Goal: Task Accomplishment & Management: Use online tool/utility

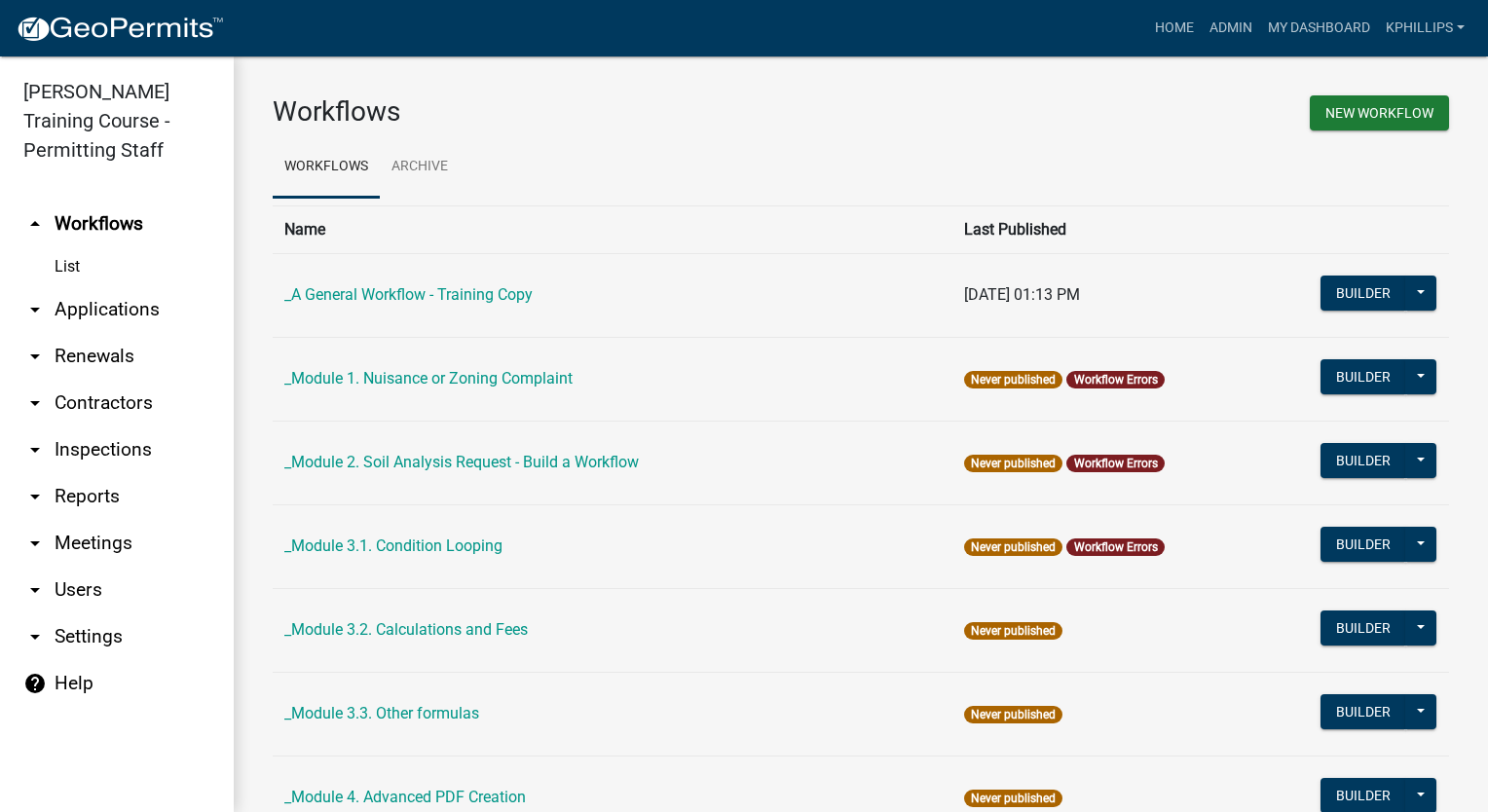
scroll to position [1423, 0]
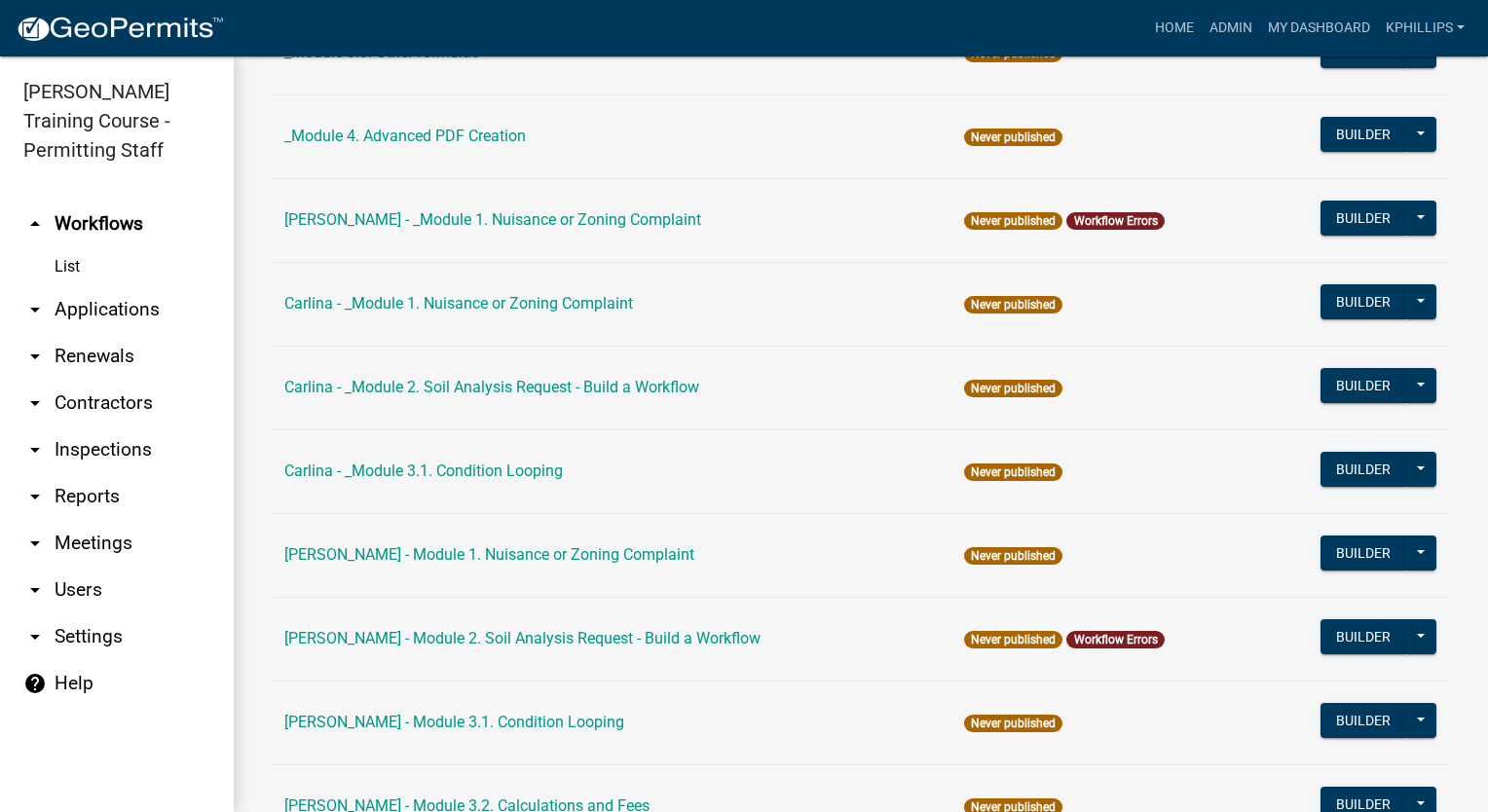
scroll to position [1322, 0]
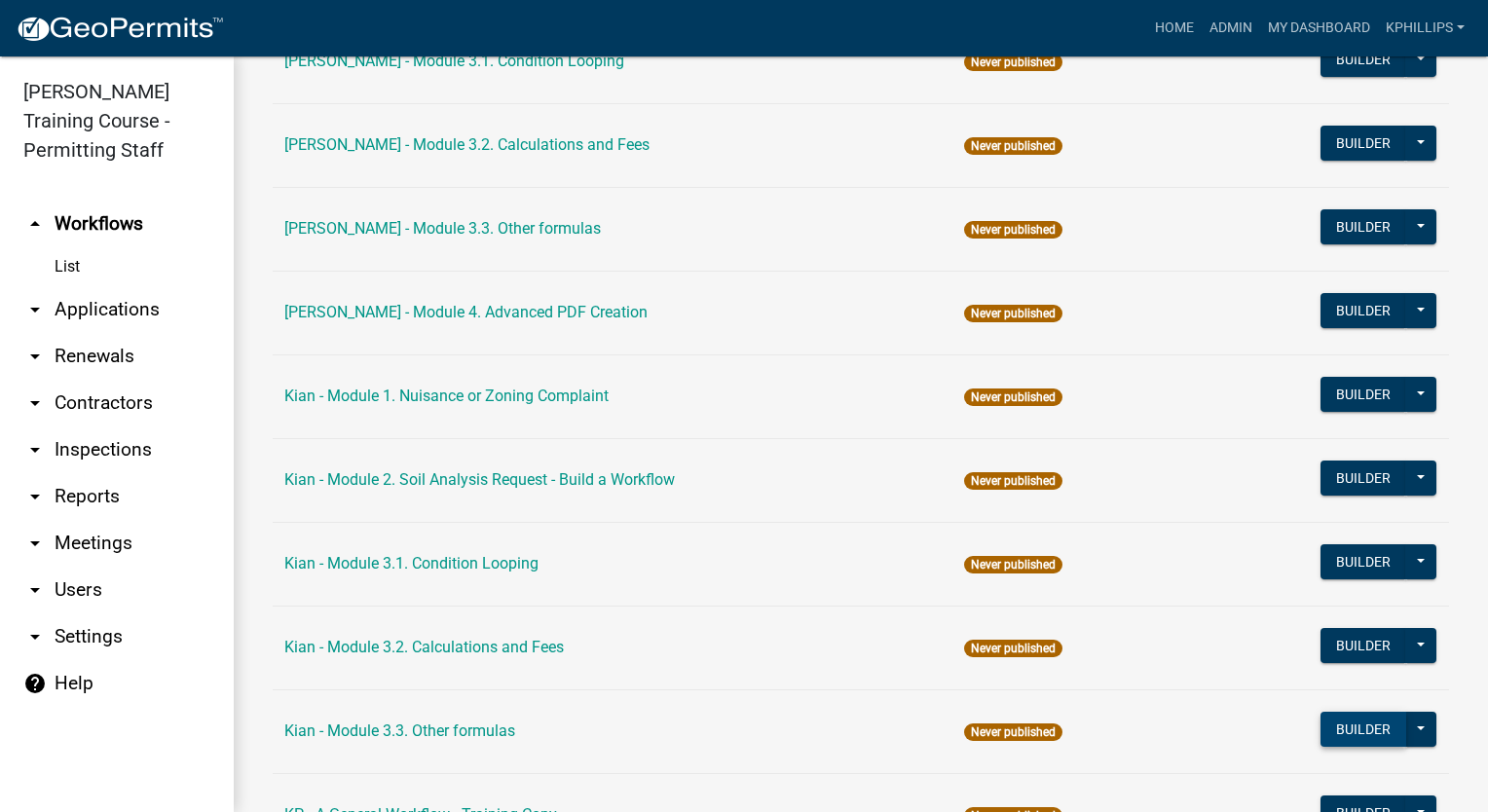
click at [1376, 730] on button "Builder" at bounding box center [1363, 728] width 86 height 35
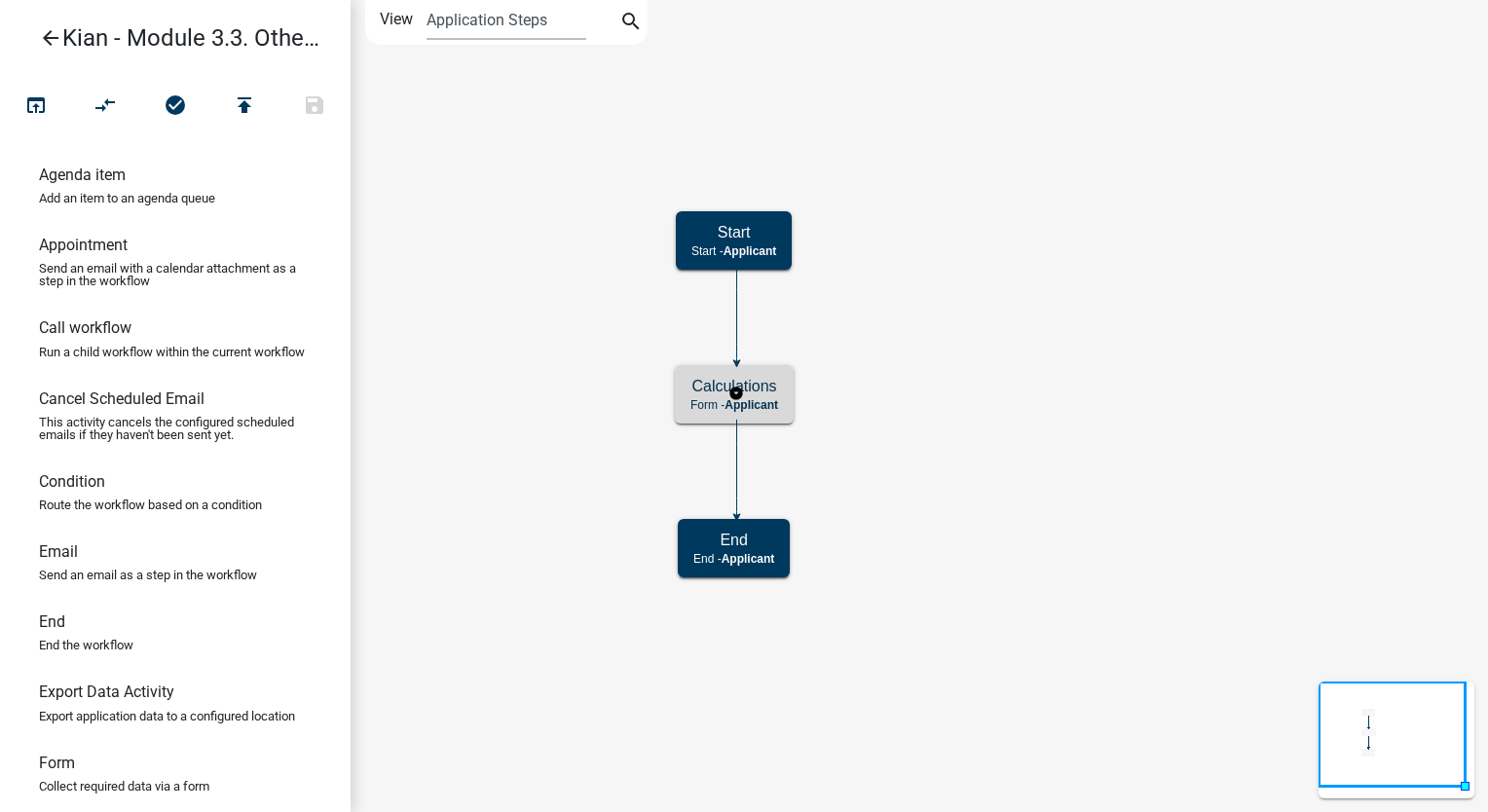
click at [772, 400] on span "Applicant" at bounding box center [751, 405] width 53 height 14
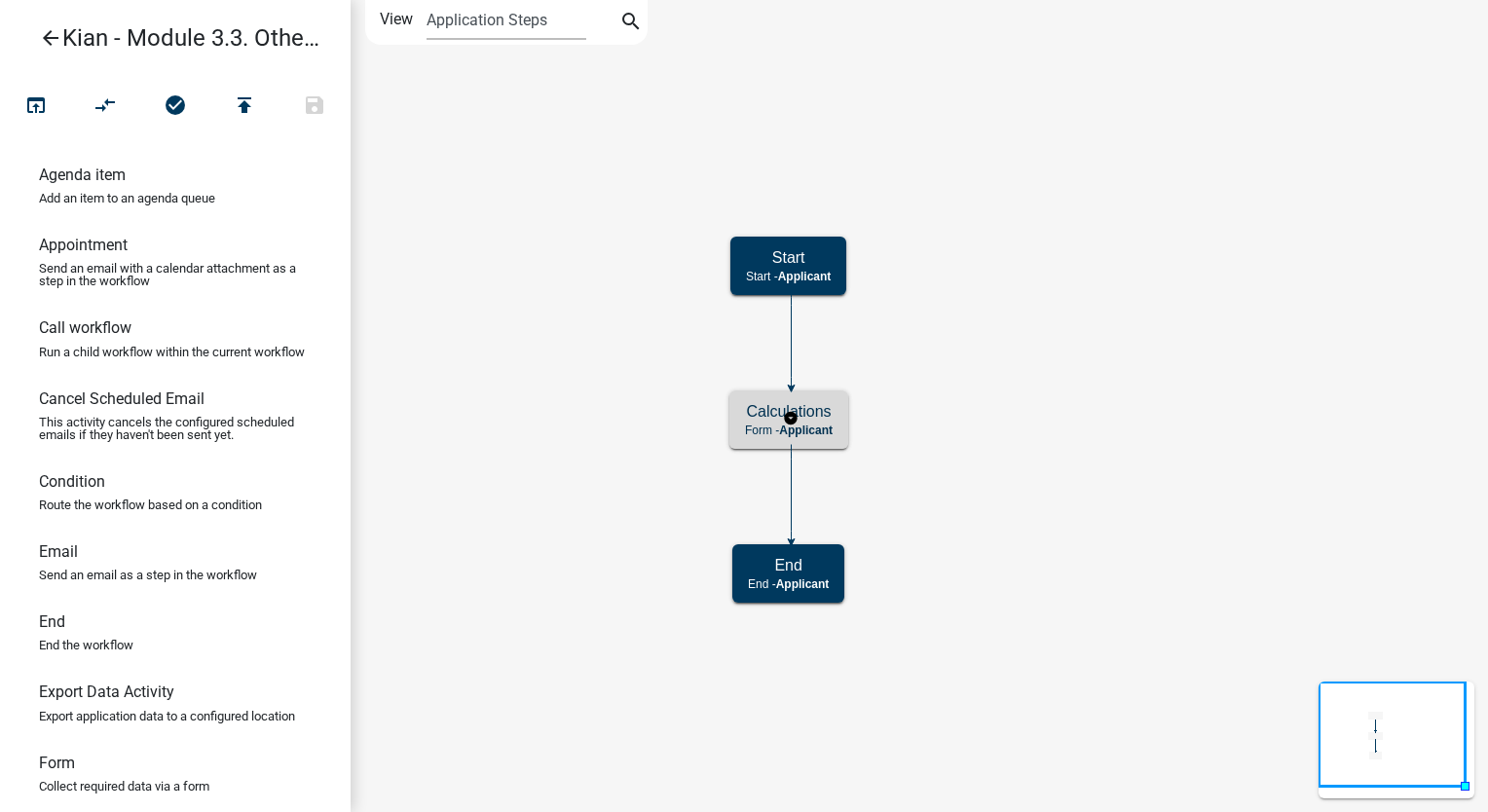
click at [829, 413] on h5 "Calculations" at bounding box center [788, 411] width 88 height 19
click at [827, 413] on h5 "Calculations" at bounding box center [788, 411] width 88 height 19
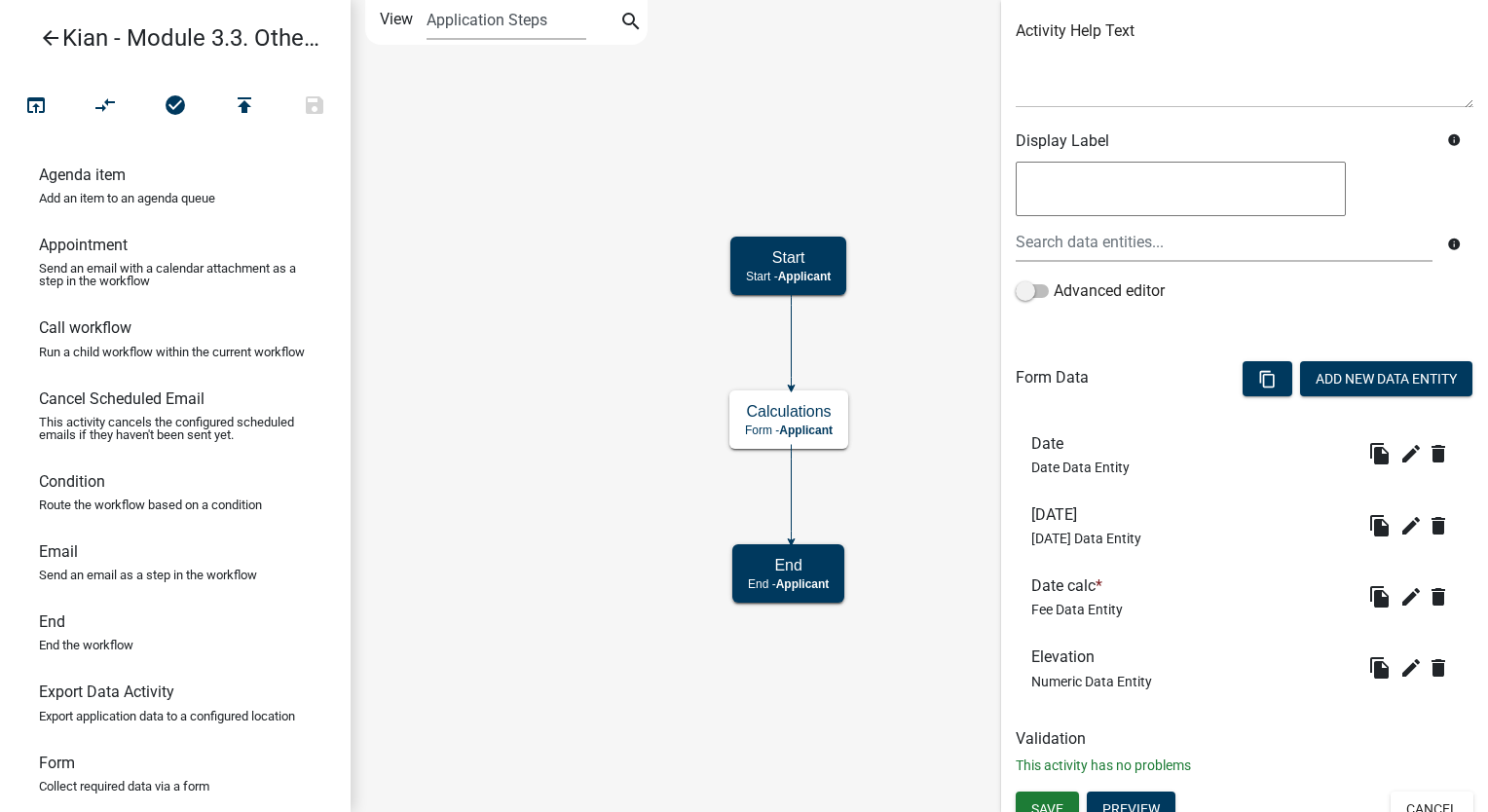
scroll to position [249, 0]
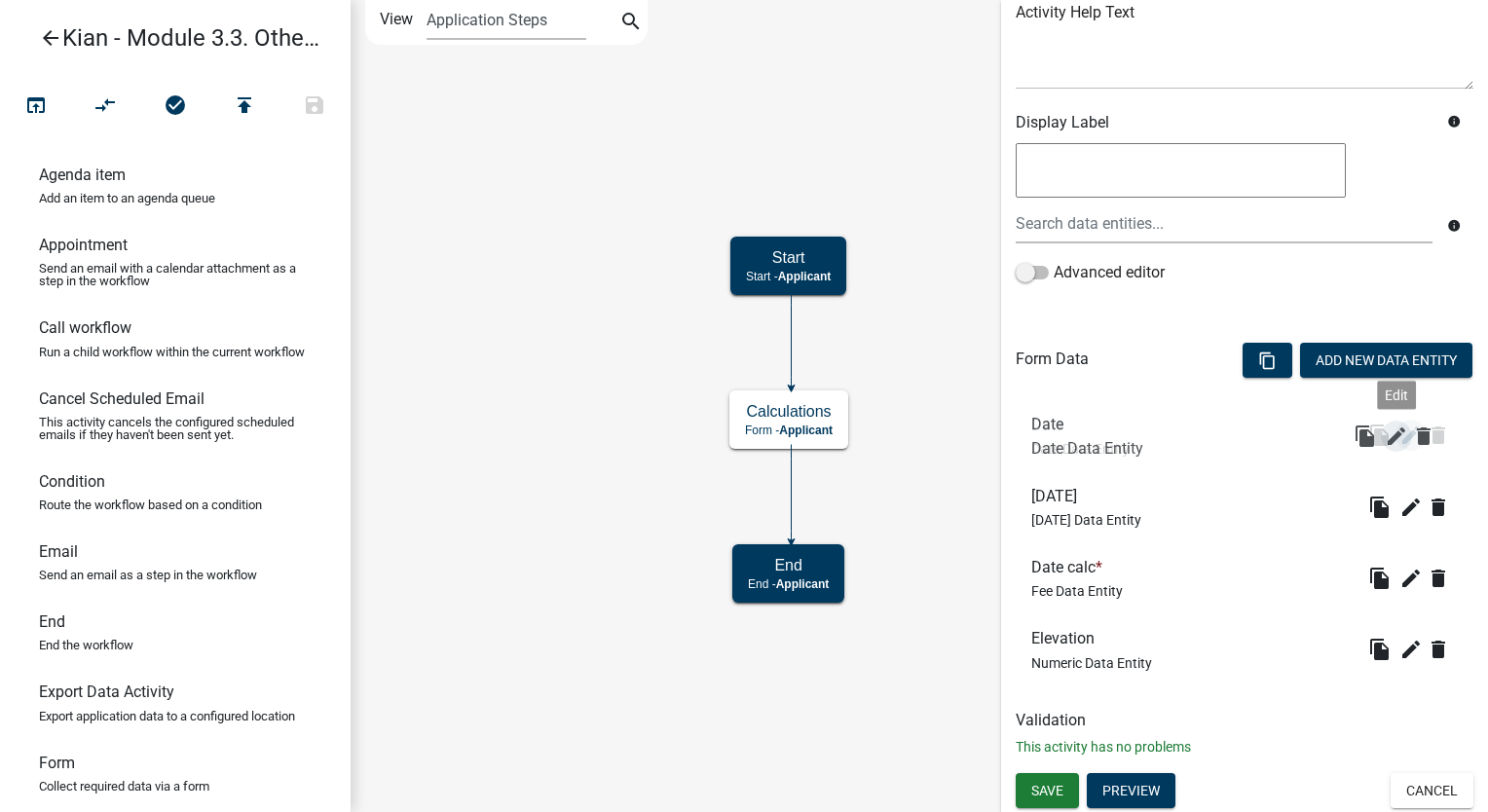
click at [1399, 446] on icon "edit" at bounding box center [1411, 436] width 24 height 24
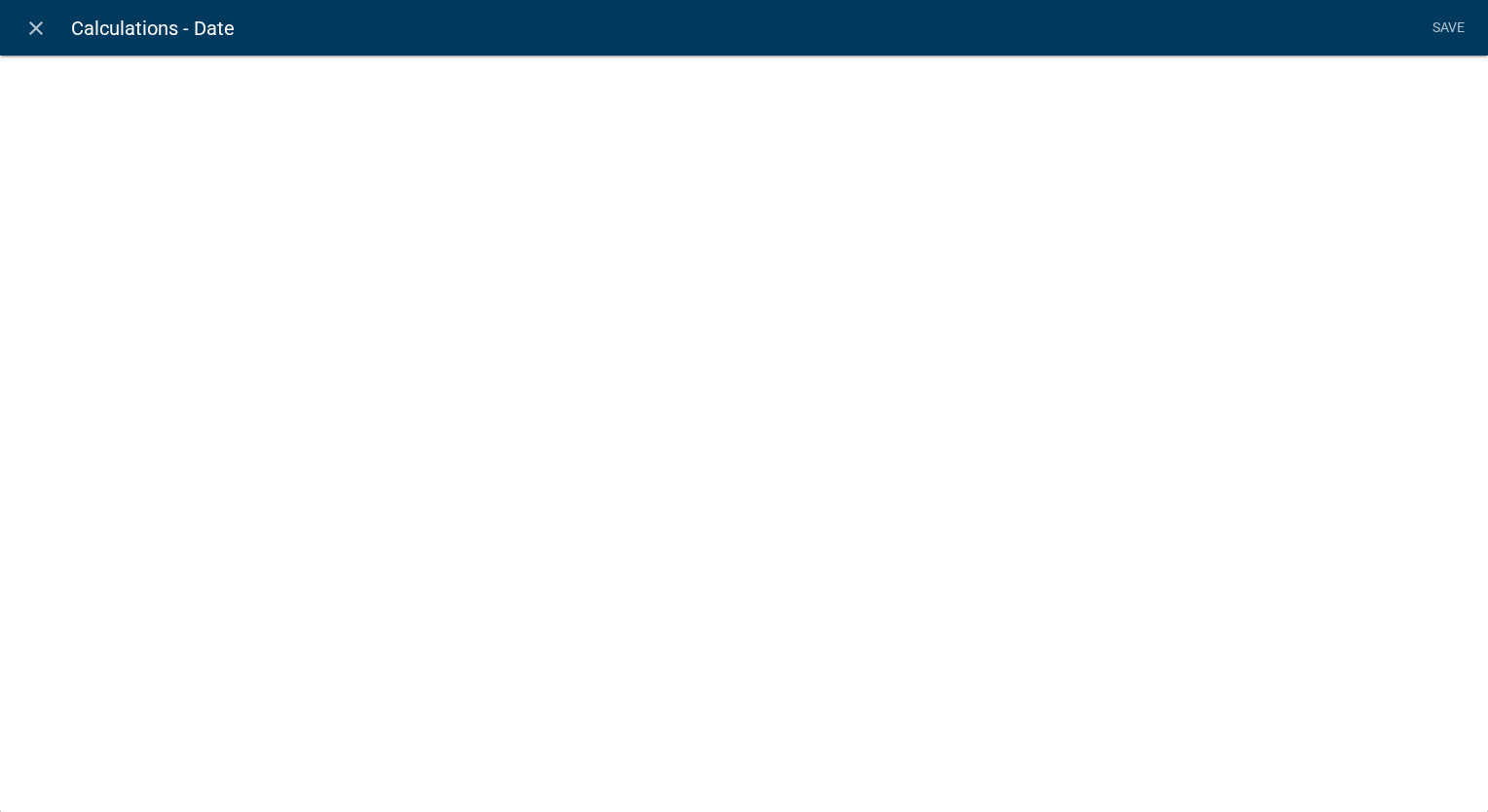
select select "date"
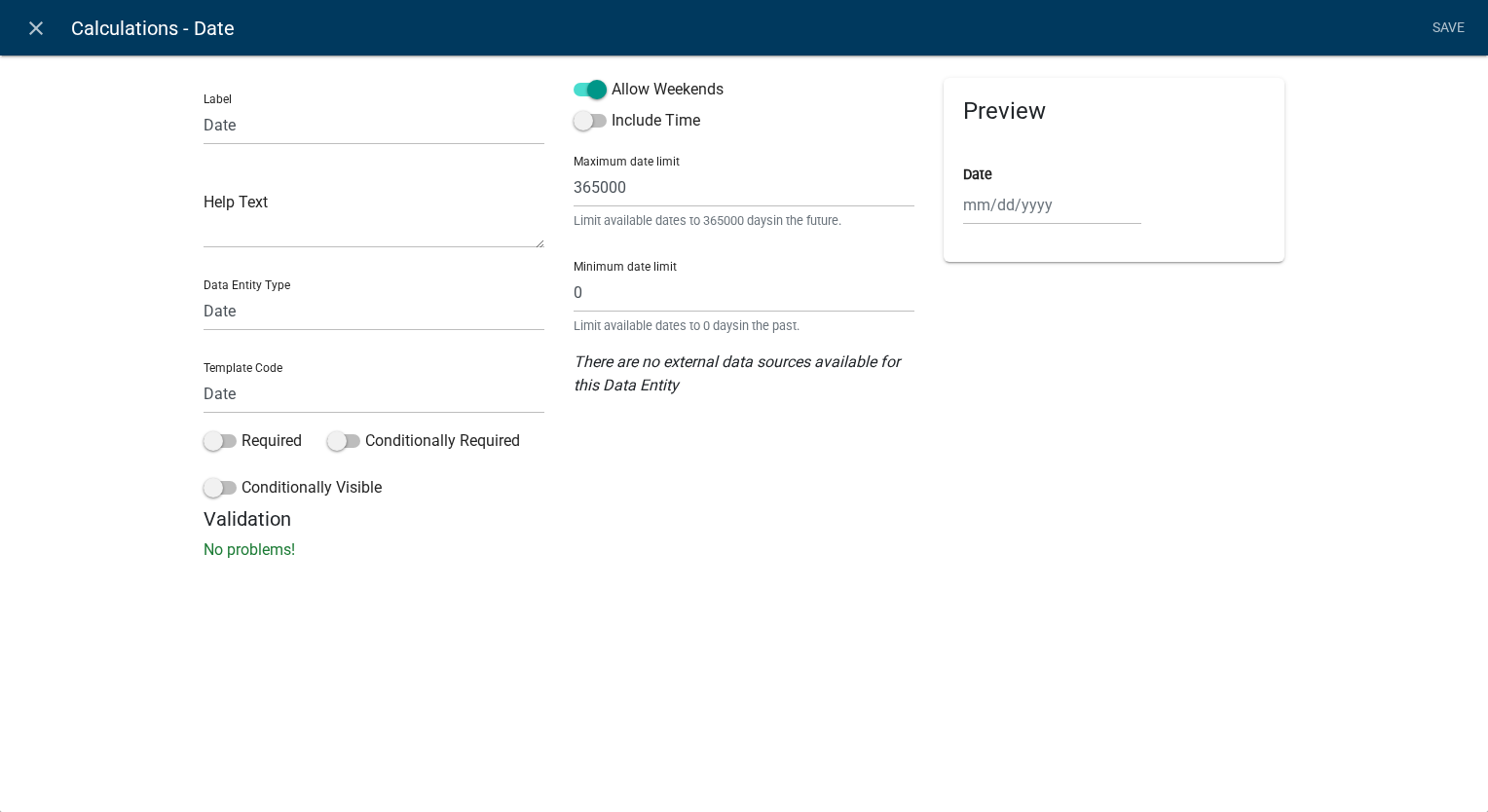
click at [977, 446] on div "Preview Date" at bounding box center [1114, 292] width 370 height 430
click at [12, 34] on nav "close Calculations - Date Save" at bounding box center [744, 28] width 1488 height 55
click at [45, 30] on icon "close" at bounding box center [37, 29] width 24 height 24
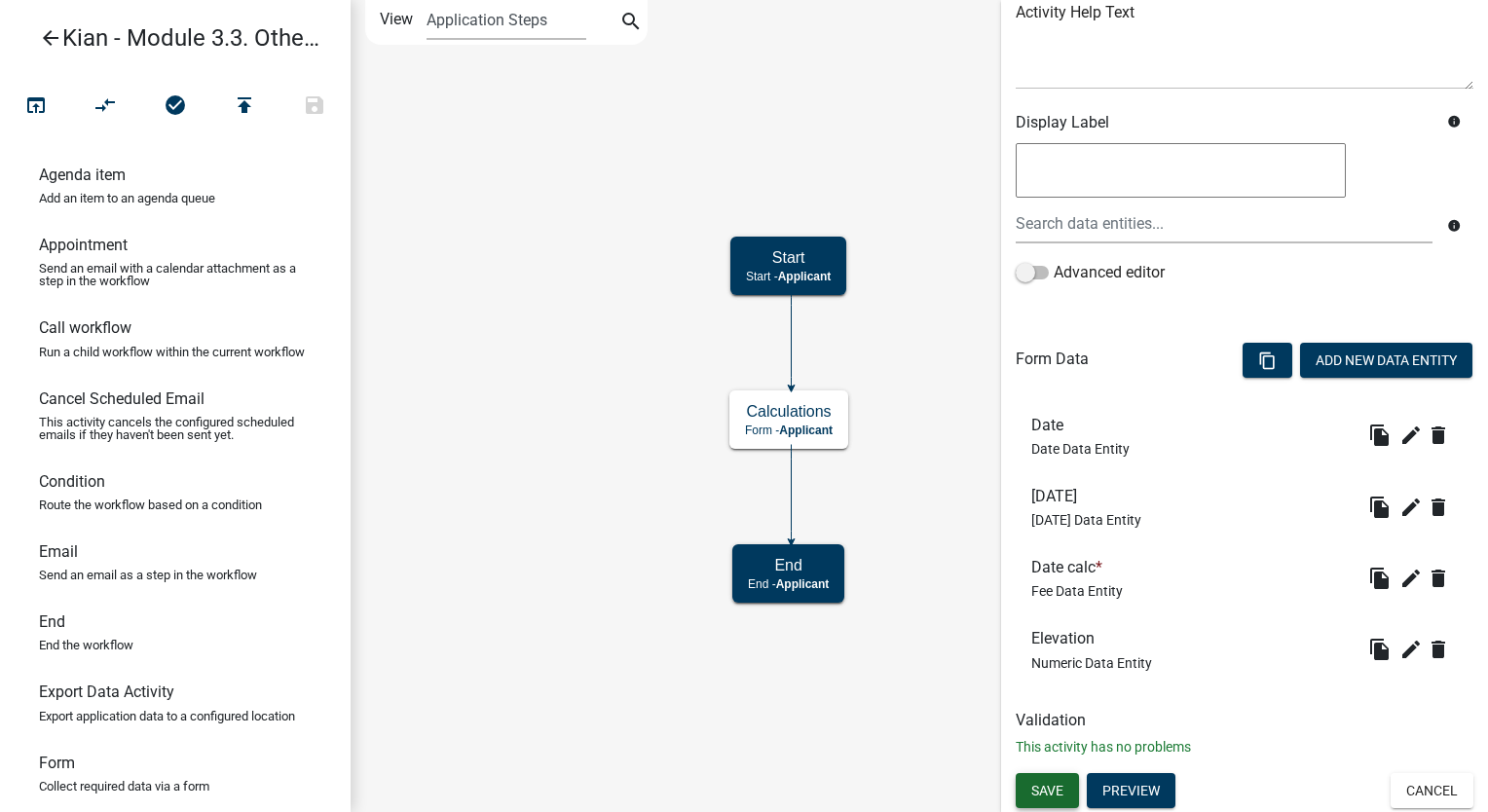
click at [1042, 788] on span "Save" at bounding box center [1047, 789] width 33 height 16
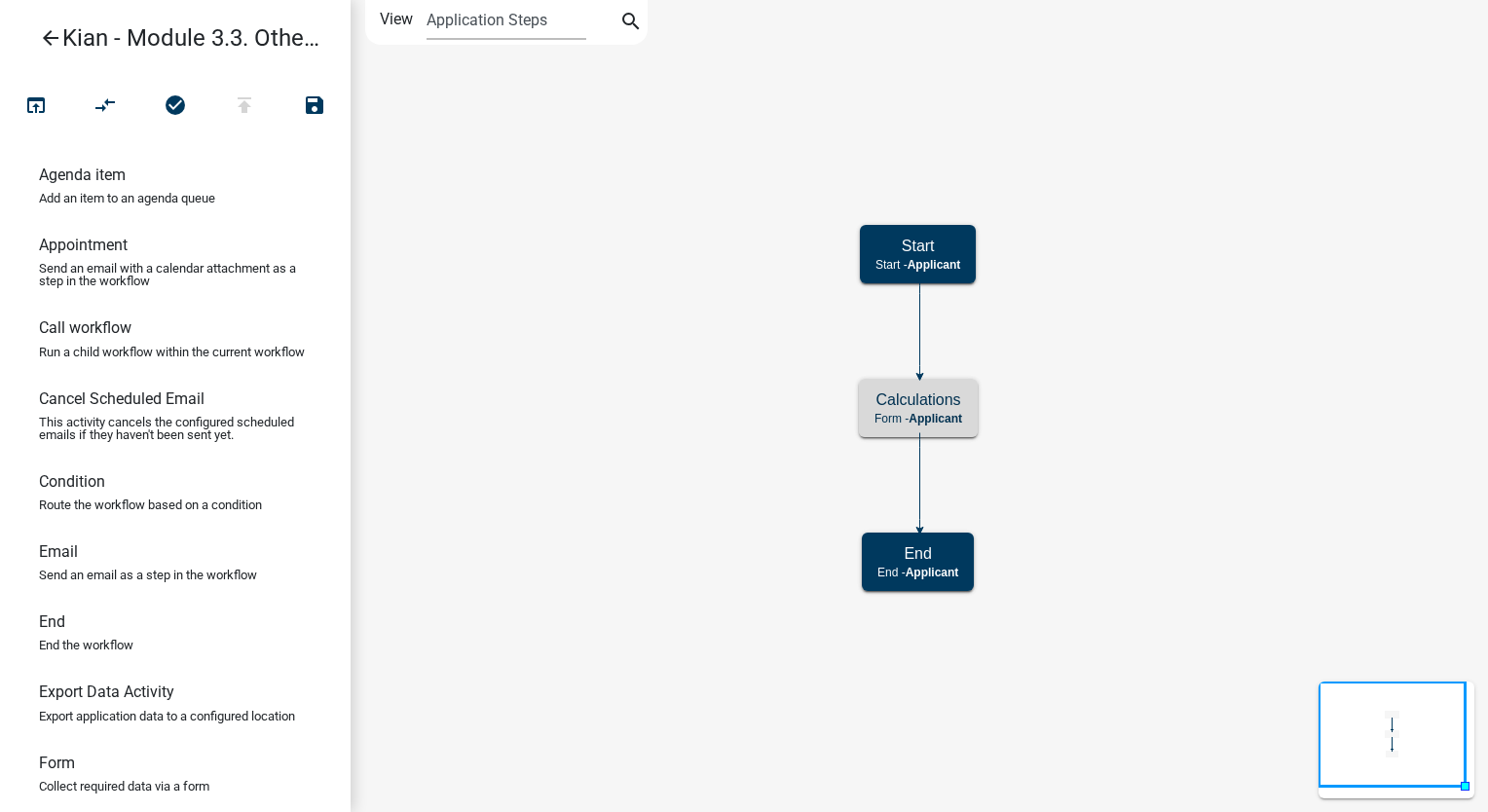
scroll to position [0, 0]
click at [974, 427] on div "Calculations Form - Applicant" at bounding box center [918, 407] width 119 height 58
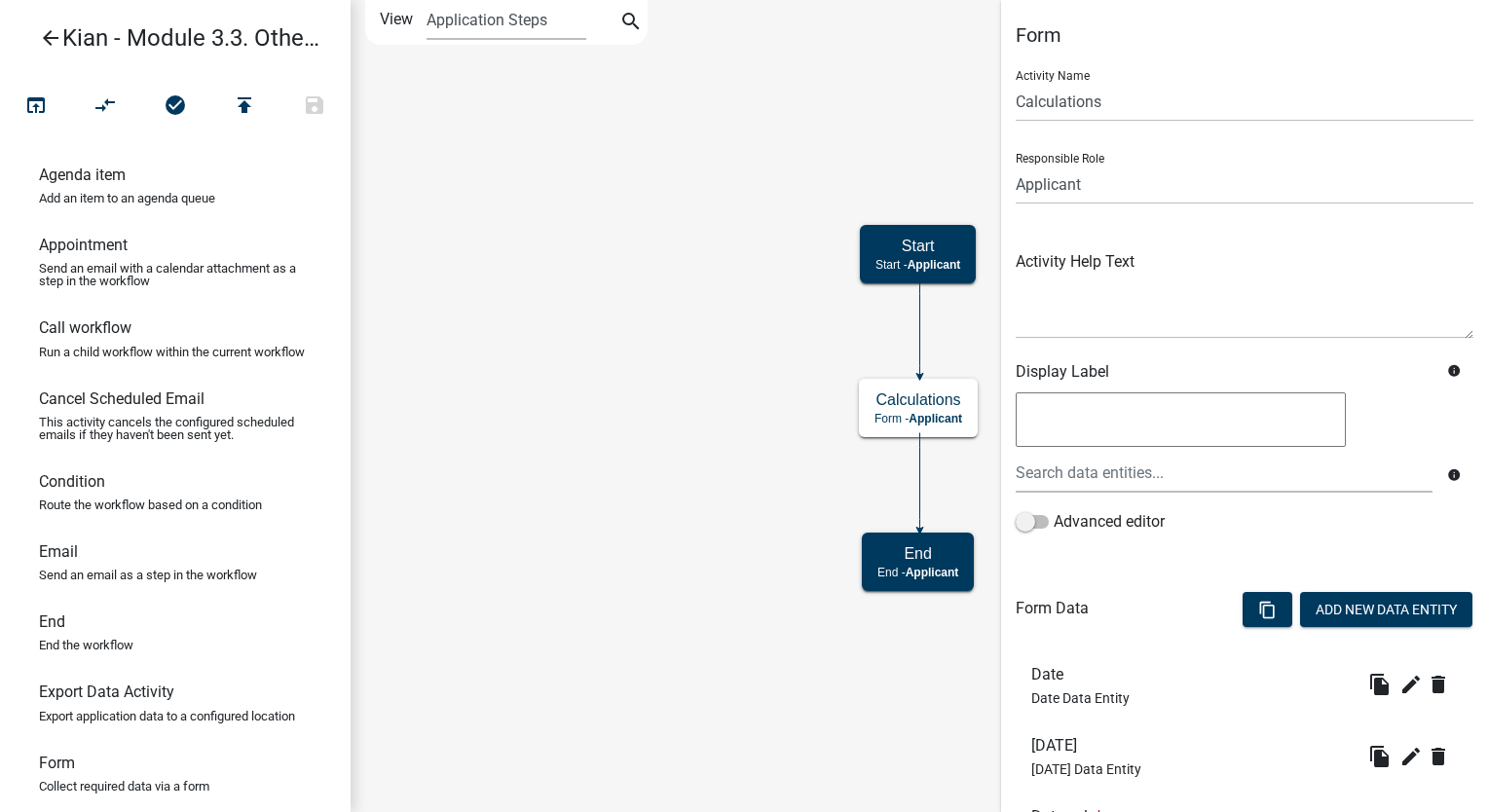
scroll to position [249, 0]
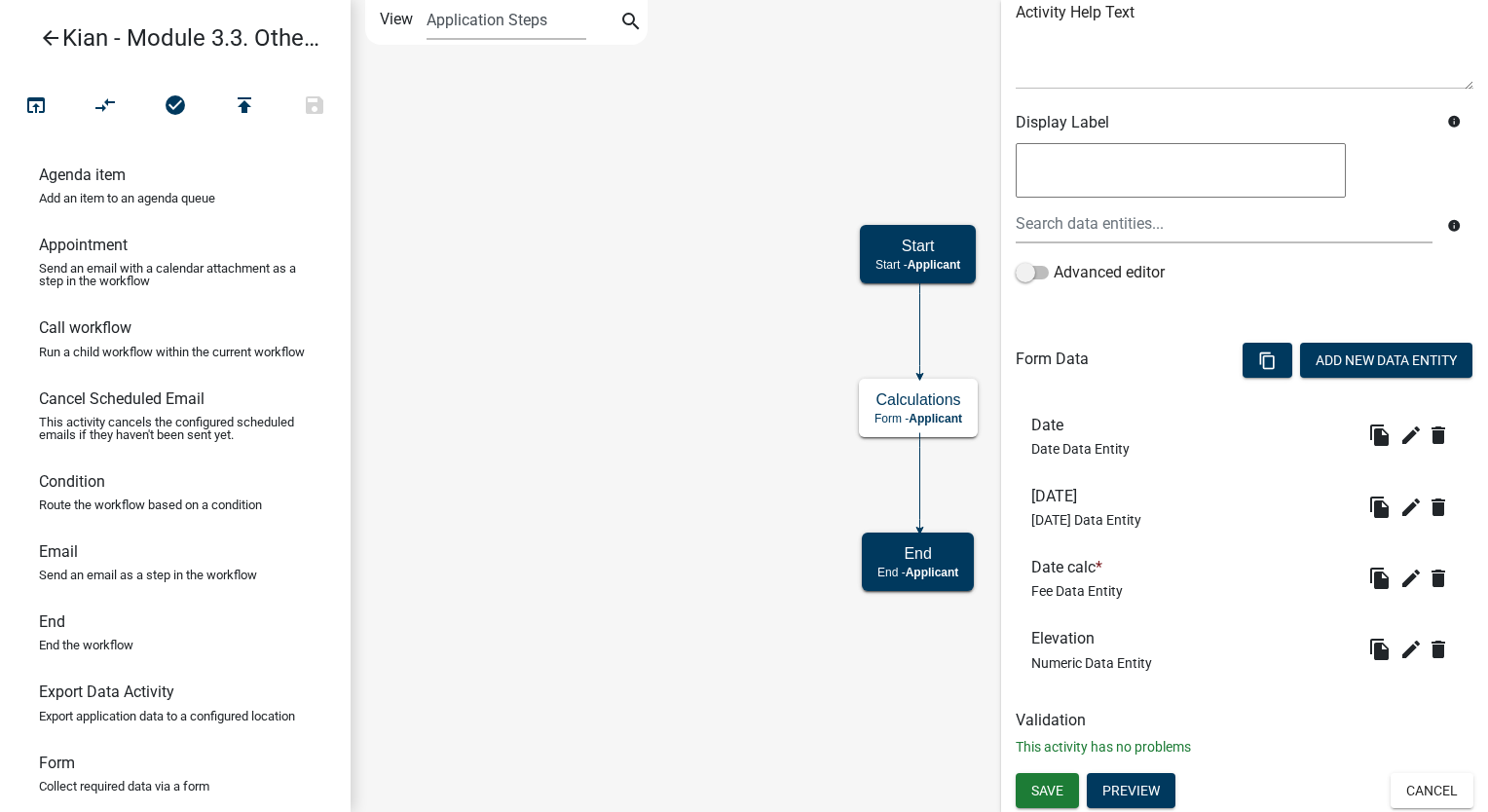
click at [1367, 106] on div "Activity Name Calculations Responsible Role Applicant Kian Engineer Admin Activ…" at bounding box center [1244, 57] width 457 height 504
click at [1038, 783] on span "Save" at bounding box center [1047, 789] width 33 height 16
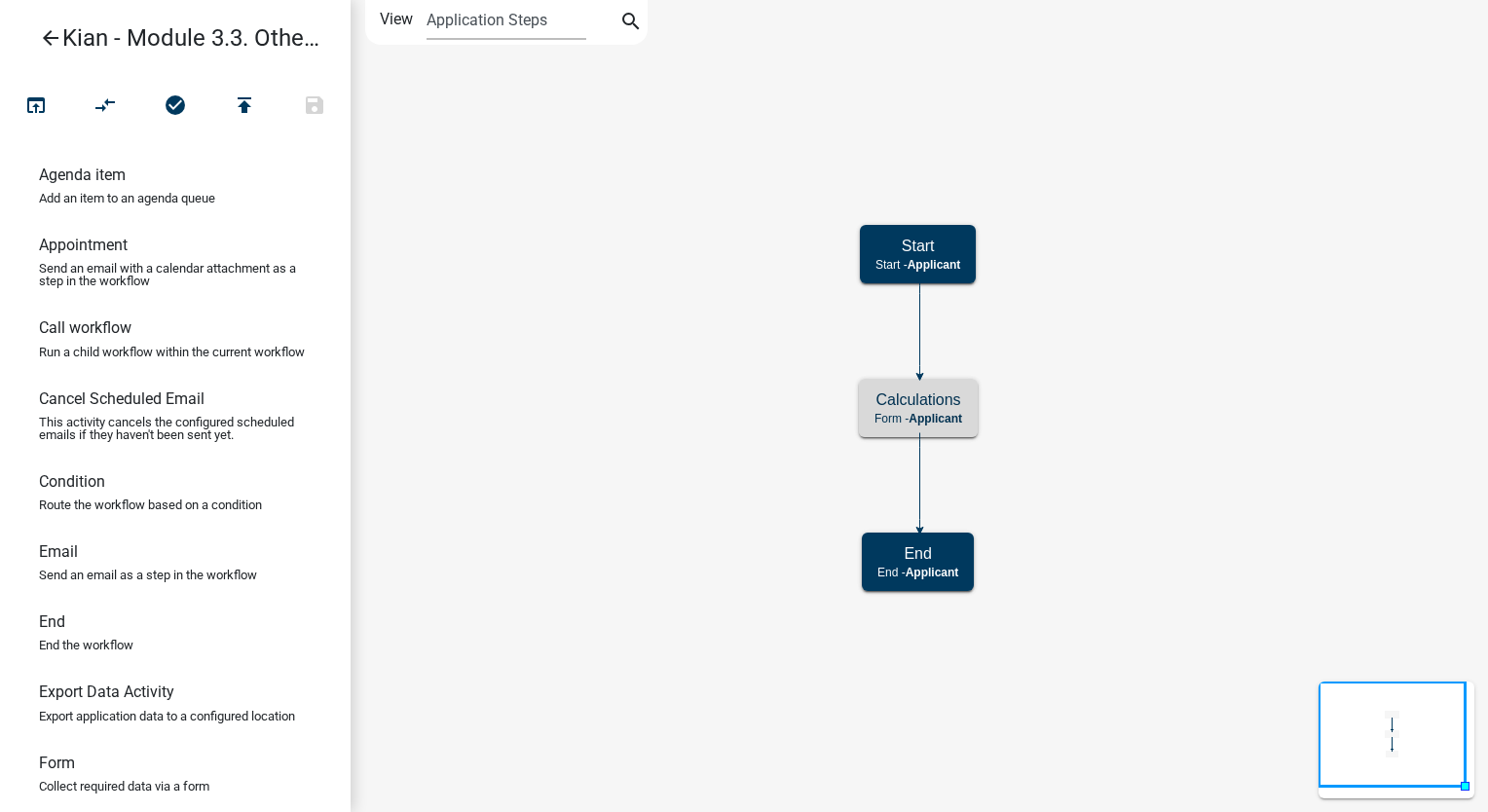
click at [42, 34] on icon "arrow_back" at bounding box center [50, 41] width 24 height 28
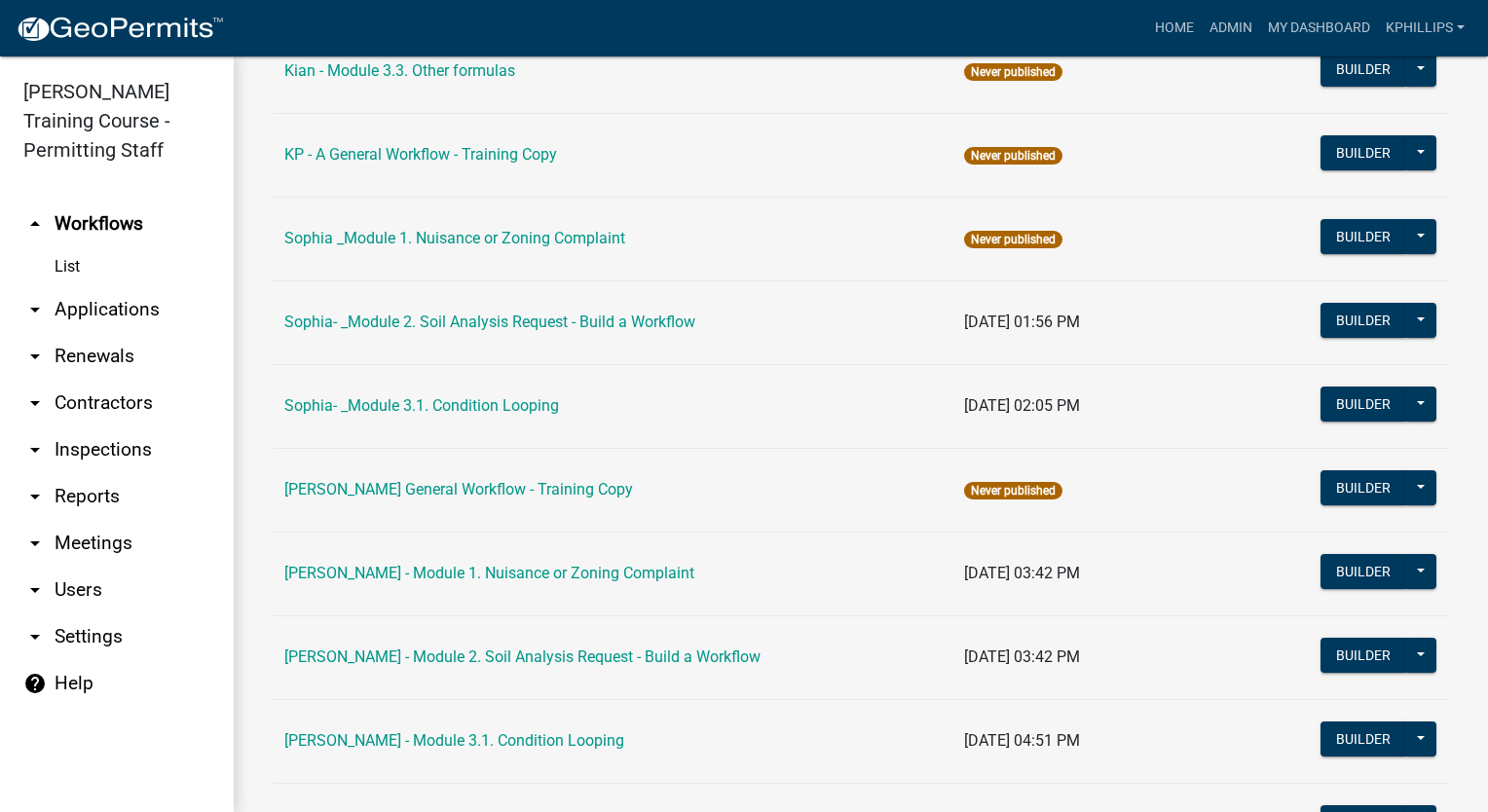
scroll to position [1322, 0]
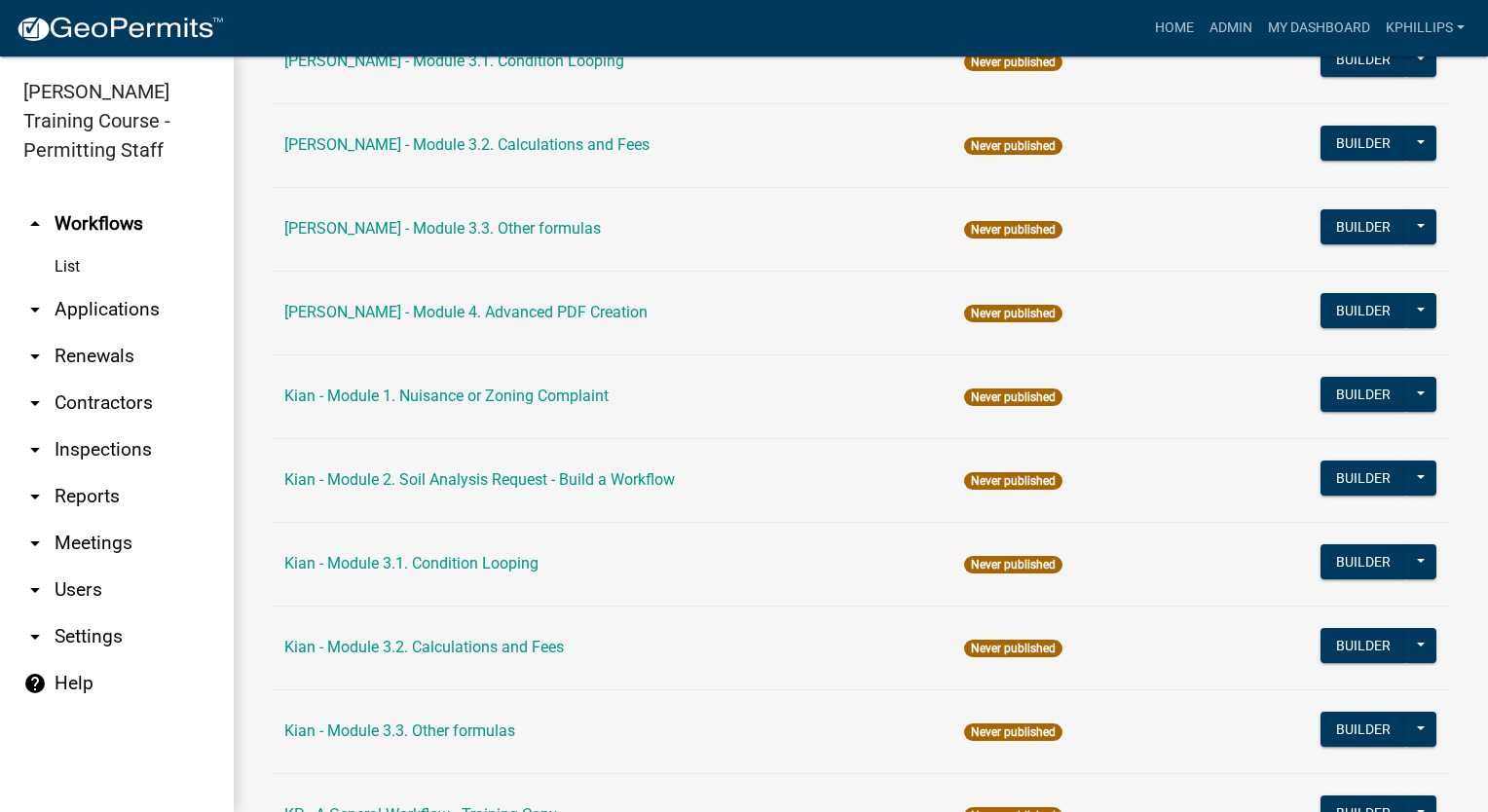
click at [1322, 742] on div "Builder Publish Disable Archive History Copy Make Public Start Application" at bounding box center [1377, 731] width 116 height 40
click at [1326, 730] on button "Builder" at bounding box center [1363, 728] width 86 height 35
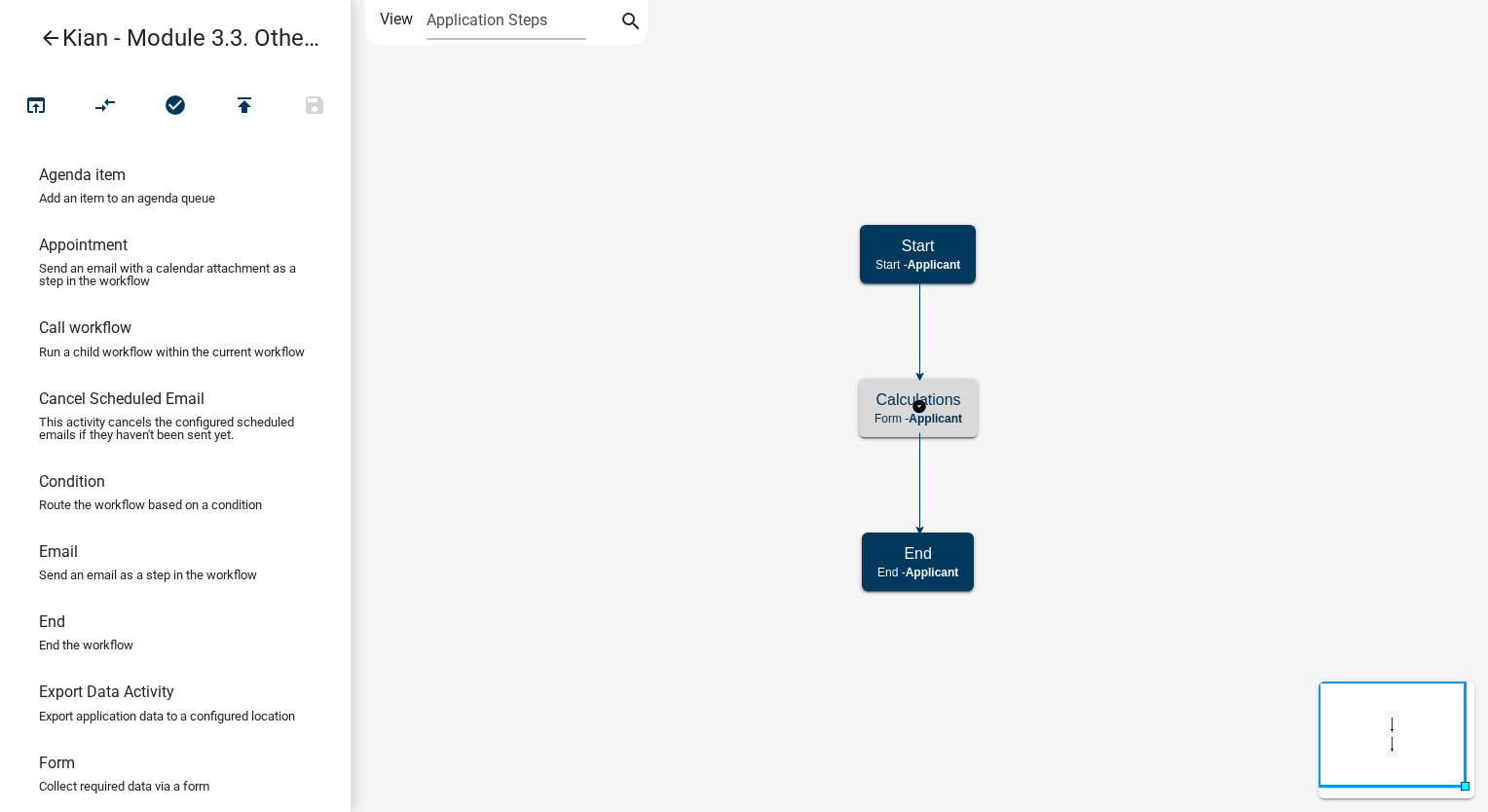
click at [894, 431] on div "Calculations Form - Applicant" at bounding box center [918, 407] width 119 height 58
click at [897, 430] on div "Calculations Form - Applicant" at bounding box center [918, 407] width 119 height 58
click at [898, 430] on div "Calculations Form - Applicant" at bounding box center [918, 407] width 119 height 58
click at [956, 421] on span "Applicant" at bounding box center [935, 419] width 53 height 14
click at [956, 419] on span "Applicant" at bounding box center [935, 419] width 53 height 14
